Goal: Information Seeking & Learning: Learn about a topic

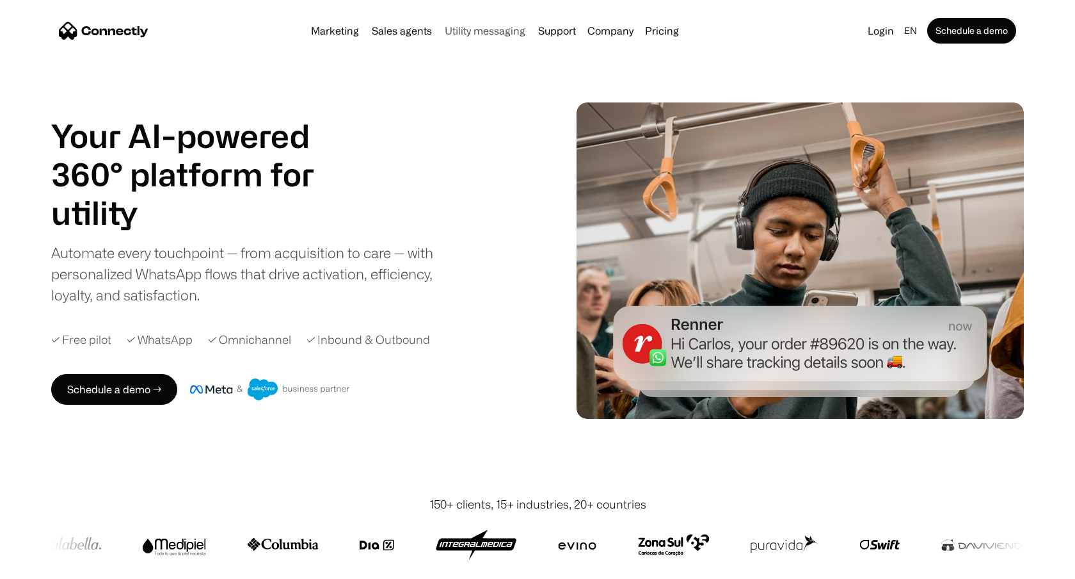
click at [495, 31] on link "Utility messaging" at bounding box center [485, 31] width 91 height 10
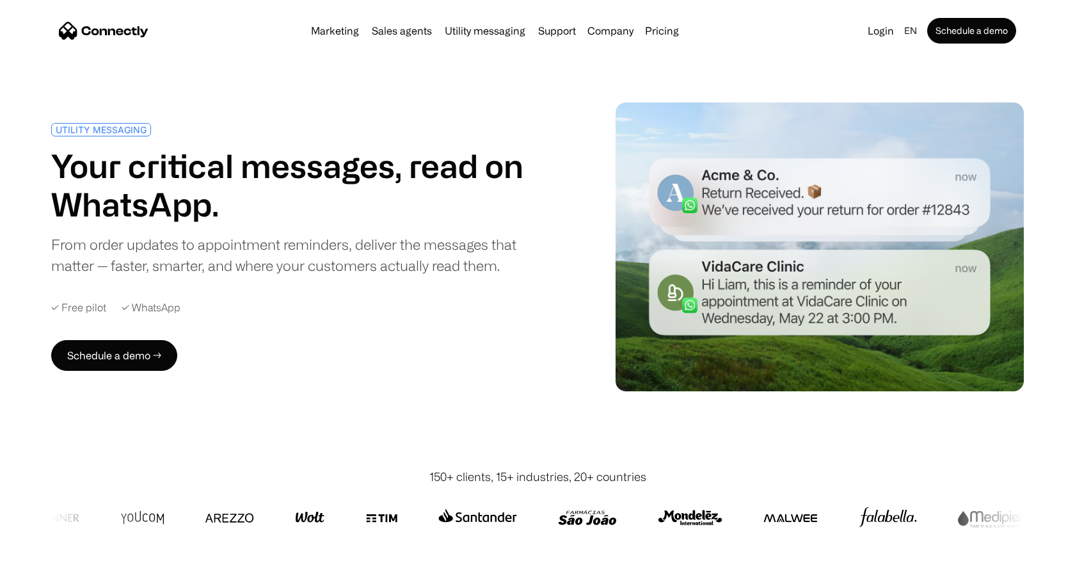
click at [490, 33] on link "Utility messaging" at bounding box center [485, 31] width 91 height 10
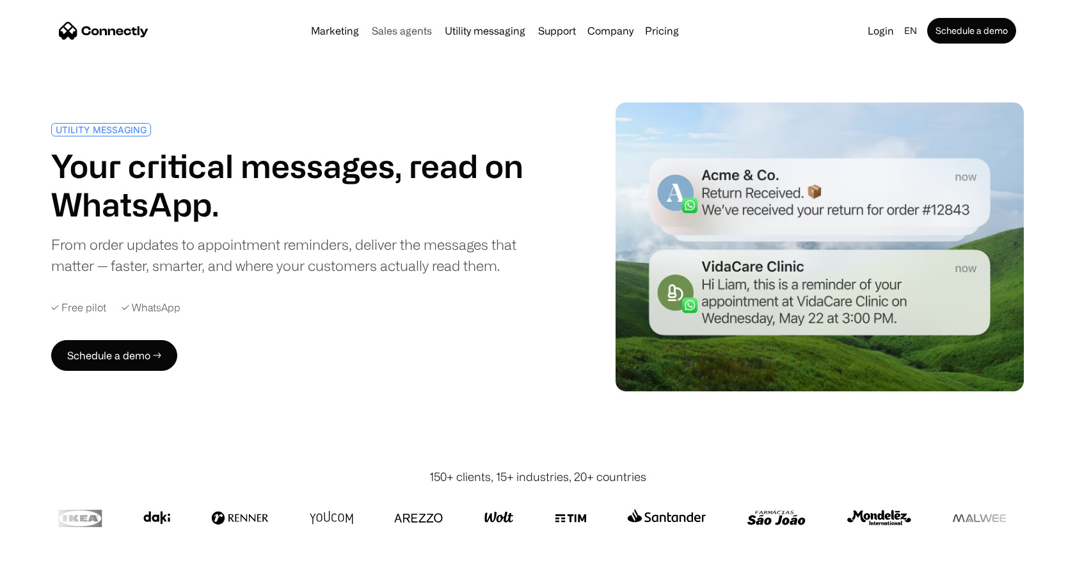
click at [428, 33] on link "Sales agents" at bounding box center [402, 31] width 70 height 10
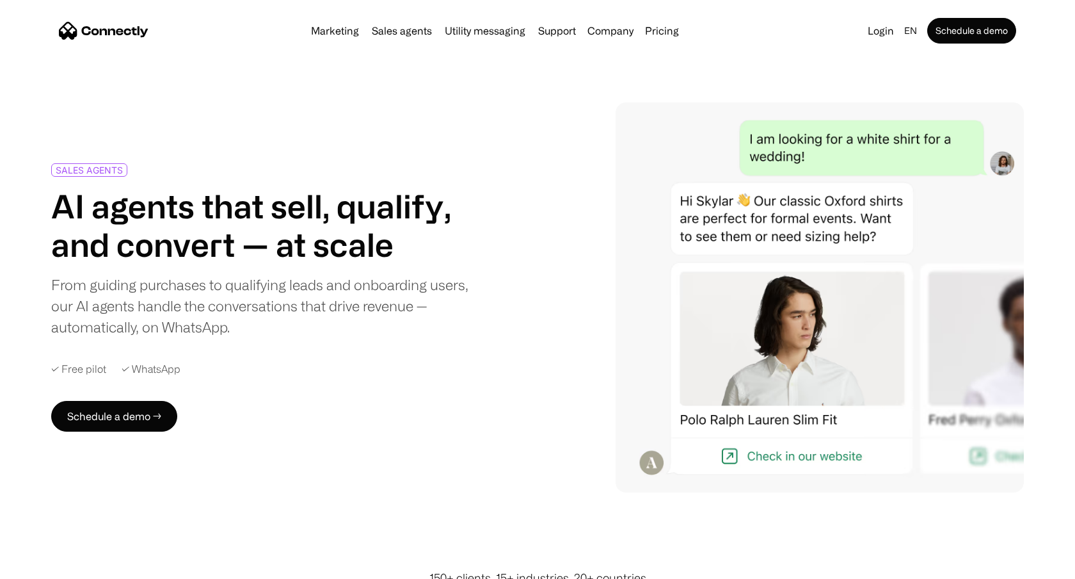
click at [346, 36] on div "Marketing Sales agents Utility messaging Support Company About us Careers Conta…" at bounding box center [495, 31] width 378 height 18
click at [479, 32] on link "Utility messaging" at bounding box center [485, 31] width 91 height 10
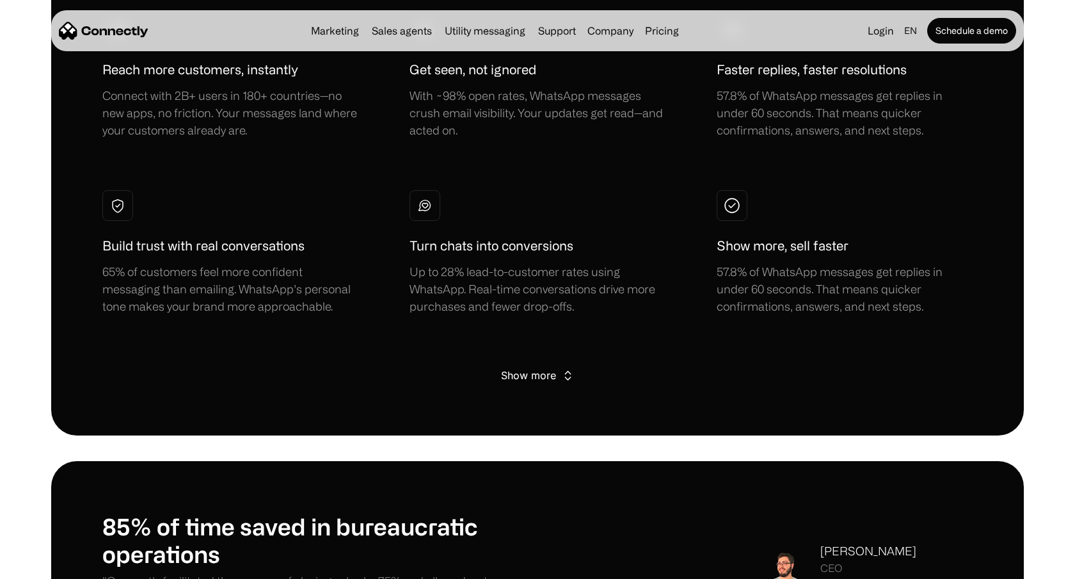
scroll to position [964, 0]
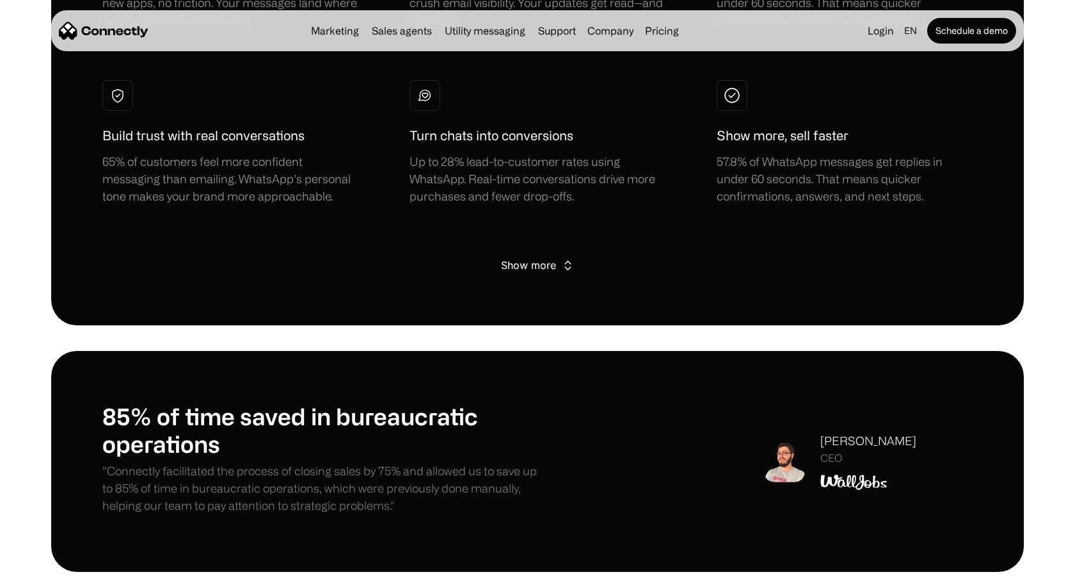
click at [534, 270] on div "Show more" at bounding box center [528, 265] width 55 height 18
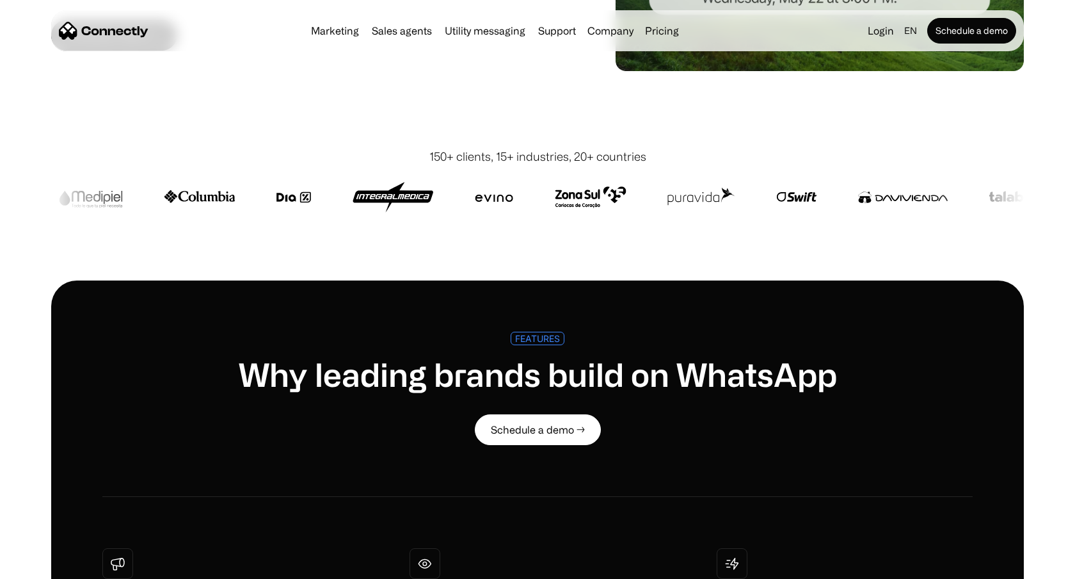
scroll to position [0, 0]
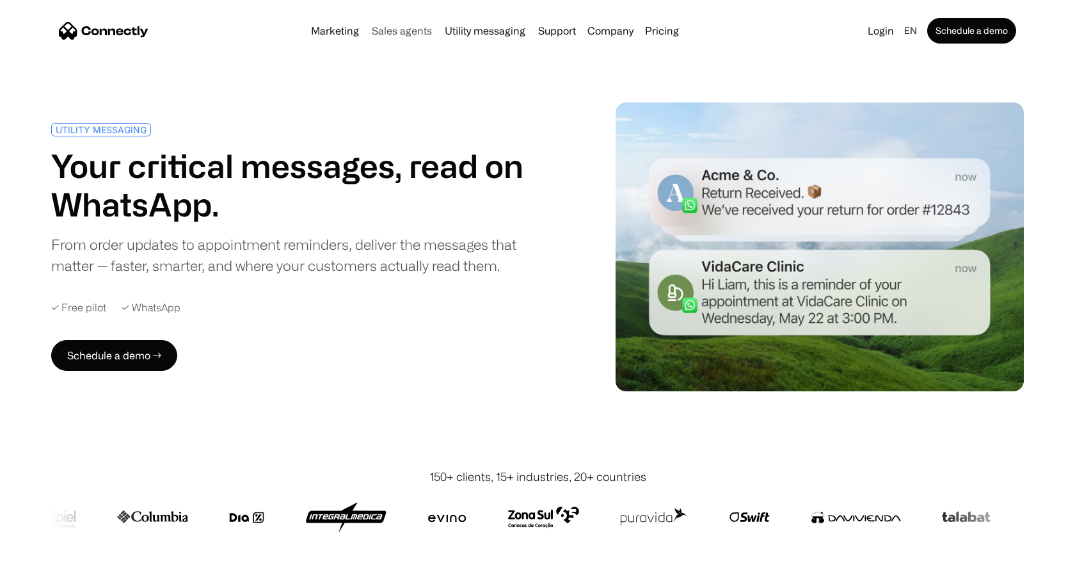
click at [400, 35] on link "Sales agents" at bounding box center [402, 31] width 70 height 10
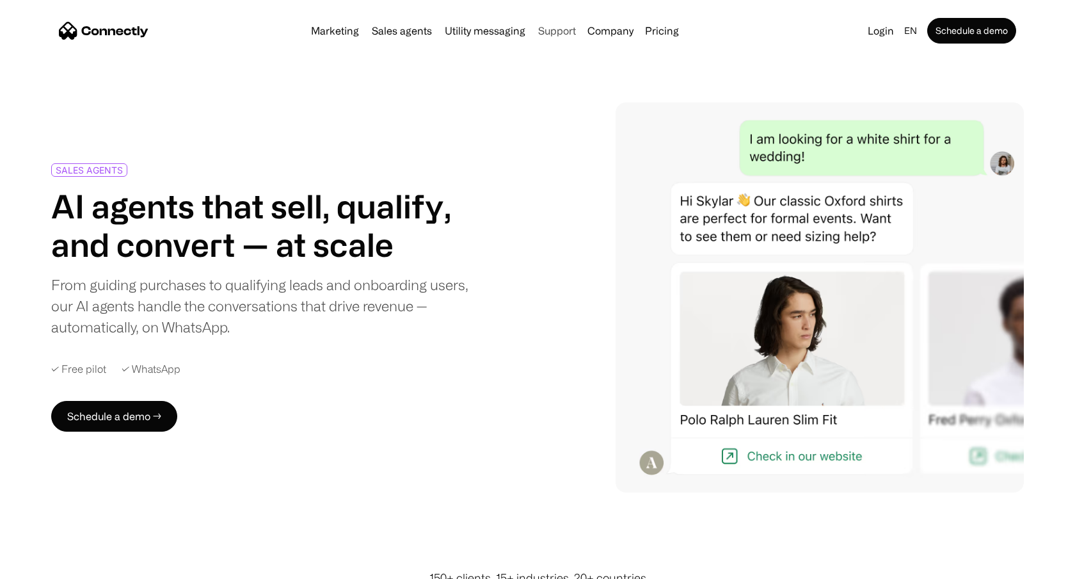
click at [563, 28] on link "Support" at bounding box center [557, 31] width 48 height 10
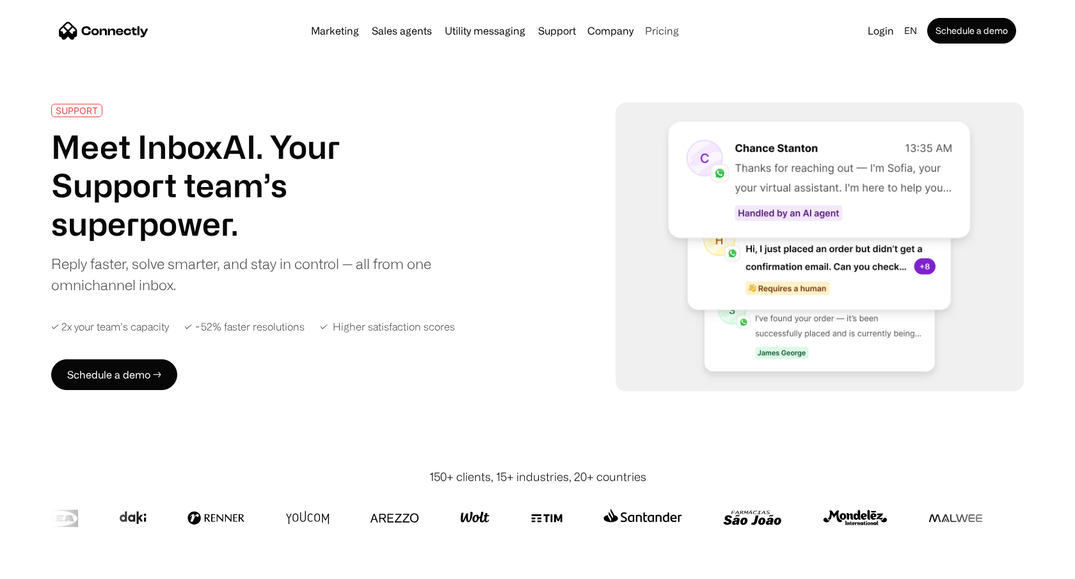
click at [659, 36] on link "Pricing" at bounding box center [662, 31] width 44 height 10
